Goal: Use online tool/utility: Utilize a website feature to perform a specific function

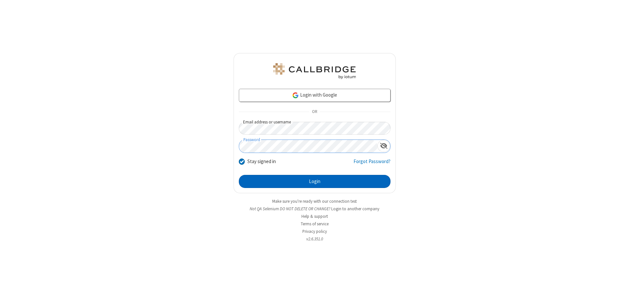
click at [315, 182] on button "Login" at bounding box center [315, 181] width 152 height 13
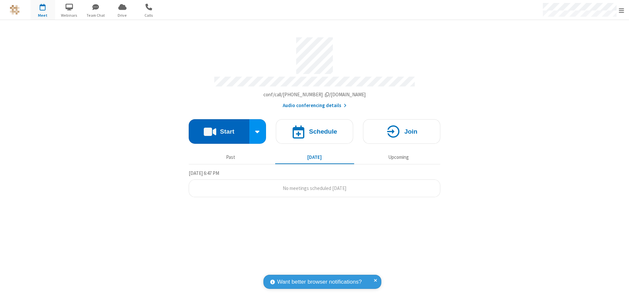
click at [219, 128] on button "Start" at bounding box center [219, 131] width 61 height 25
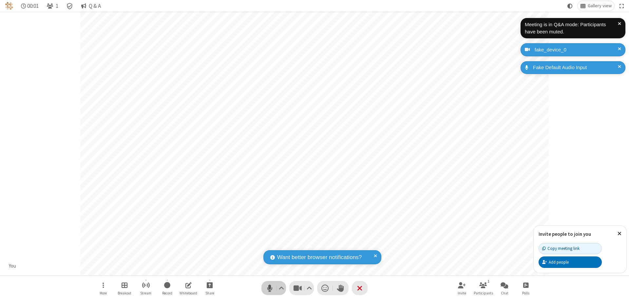
click at [270, 288] on span "Mute (⌘+Shift+A)" at bounding box center [270, 288] width 10 height 10
click at [270, 288] on span "Unmute (⌘+Shift+A)" at bounding box center [270, 288] width 10 height 10
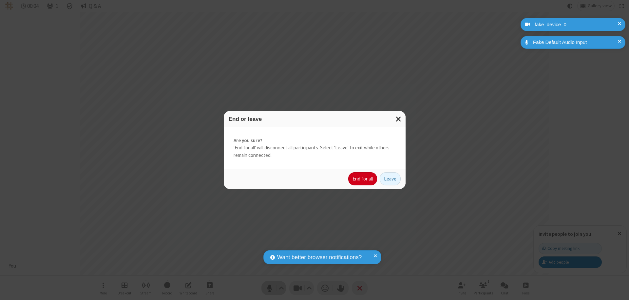
click at [363, 179] on button "End for all" at bounding box center [362, 178] width 29 height 13
